Goal: Information Seeking & Learning: Learn about a topic

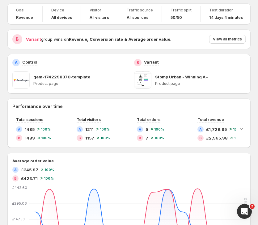
scroll to position [34, 0]
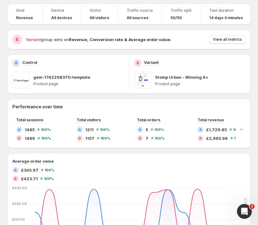
click at [143, 78] on span at bounding box center [142, 80] width 17 height 17
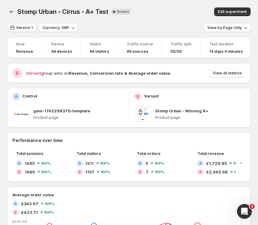
scroll to position [0, 0]
click at [10, 11] on icon "Back" at bounding box center [12, 12] width 6 height 6
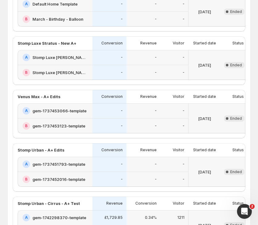
scroll to position [720, 0]
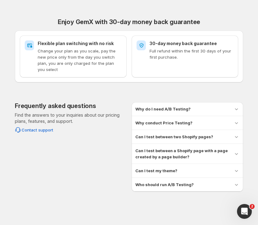
scroll to position [584, 0]
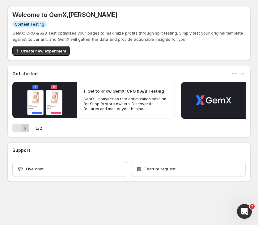
click at [25, 127] on icon "Next" at bounding box center [25, 128] width 2 height 3
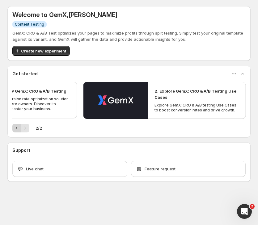
click at [16, 130] on icon "Previous" at bounding box center [17, 128] width 6 height 6
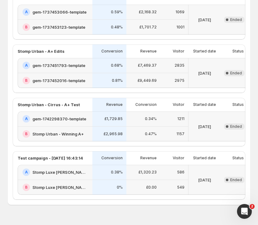
scroll to position [815, 0]
click at [65, 72] on div "A gem-1737451793-template" at bounding box center [55, 65] width 75 height 15
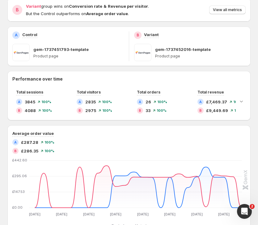
scroll to position [65, 0]
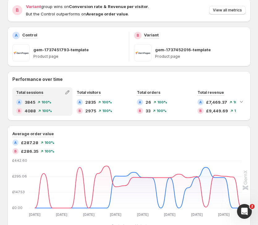
click at [36, 109] on div "B 4088 100 %" at bounding box center [42, 111] width 53 height 6
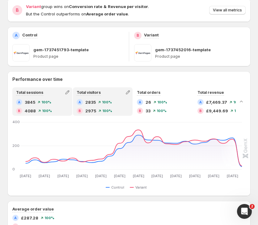
click at [108, 106] on div "A 2835 100 % B 2975 100 %" at bounding box center [103, 106] width 53 height 15
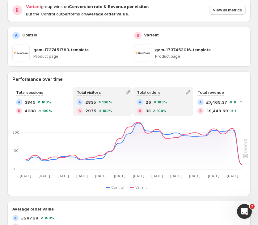
click at [160, 109] on span "100 %" at bounding box center [162, 111] width 10 height 4
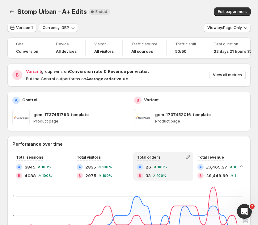
scroll to position [0, 0]
click at [241, 27] on span "View by: Page Only" at bounding box center [224, 27] width 35 height 5
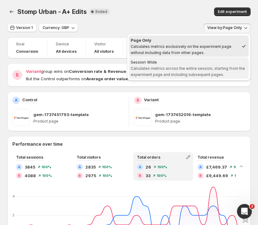
click at [210, 73] on span "Calculates metrics across the entire session, starting from the experiment page…" at bounding box center [188, 71] width 114 height 11
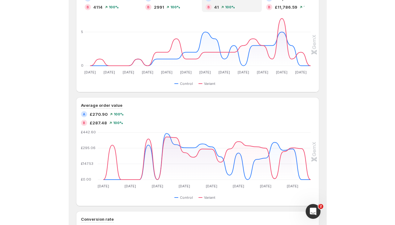
scroll to position [169, 0]
